Goal: Manage account settings

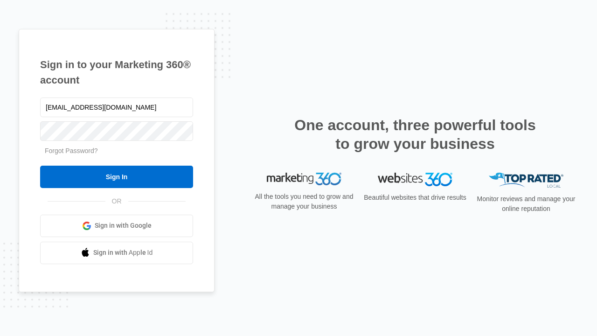
type input "[EMAIL_ADDRESS][DOMAIN_NAME]"
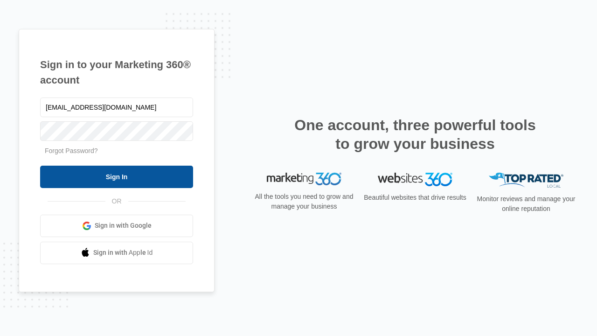
click at [117, 176] on input "Sign In" at bounding box center [116, 177] width 153 height 22
